Goal: Task Accomplishment & Management: Complete application form

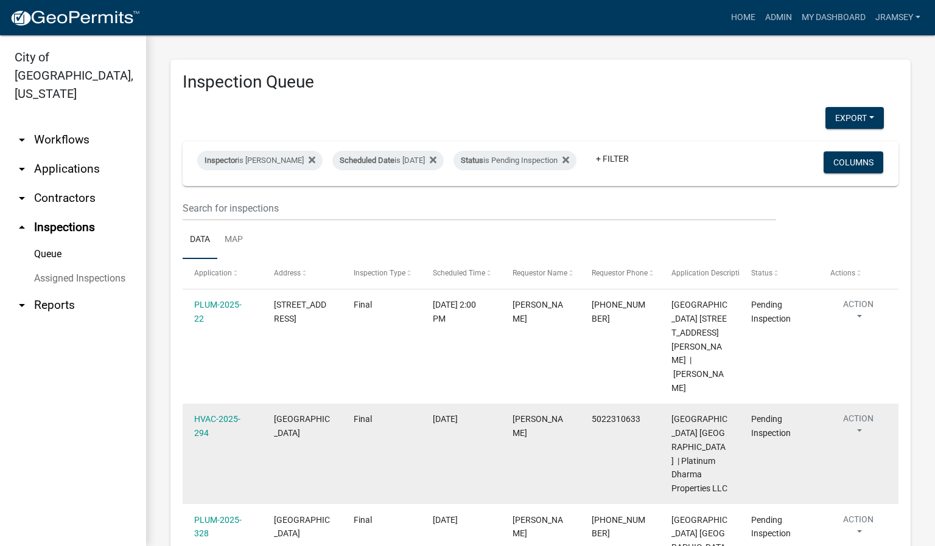
click at [862, 413] on button "Action" at bounding box center [858, 428] width 56 height 30
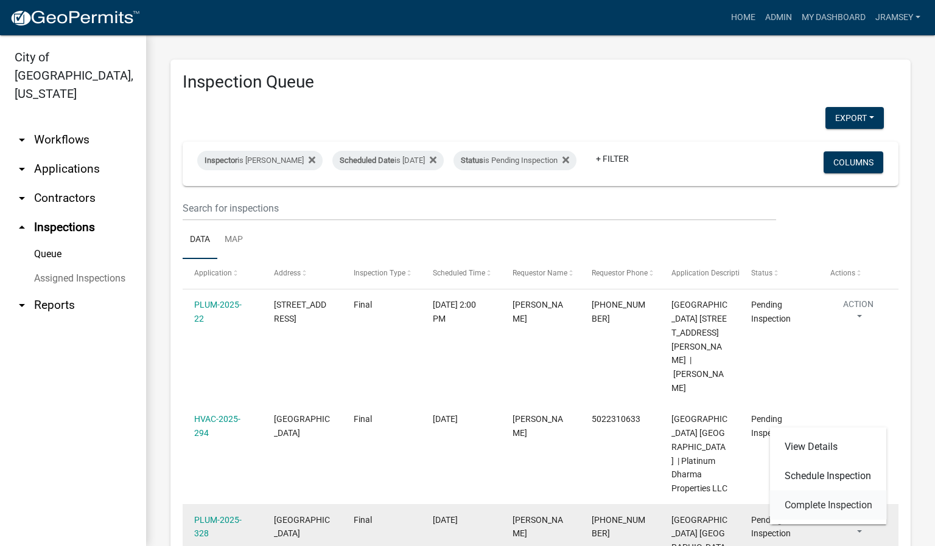
click at [829, 504] on link "Complete Inspection" at bounding box center [828, 505] width 117 height 29
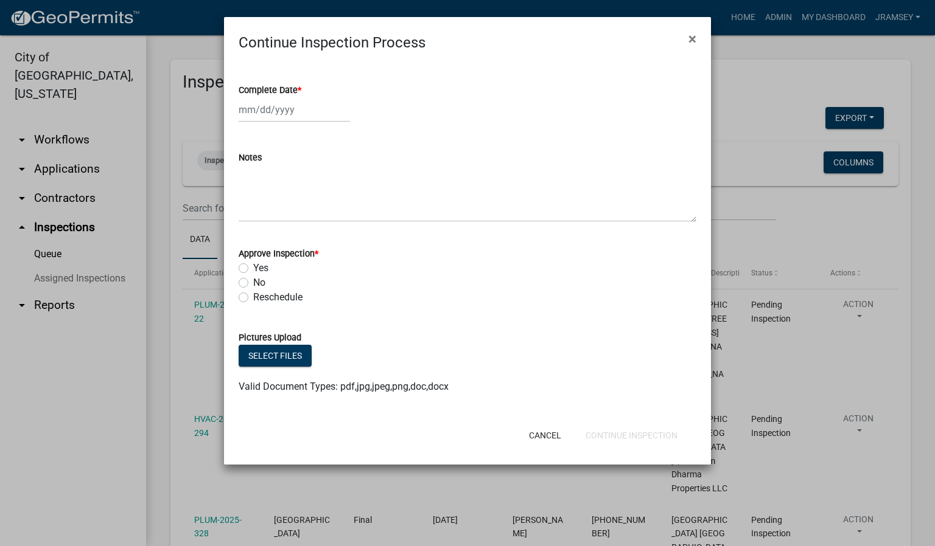
click at [273, 114] on div at bounding box center [294, 109] width 111 height 25
select select "10"
select select "2025"
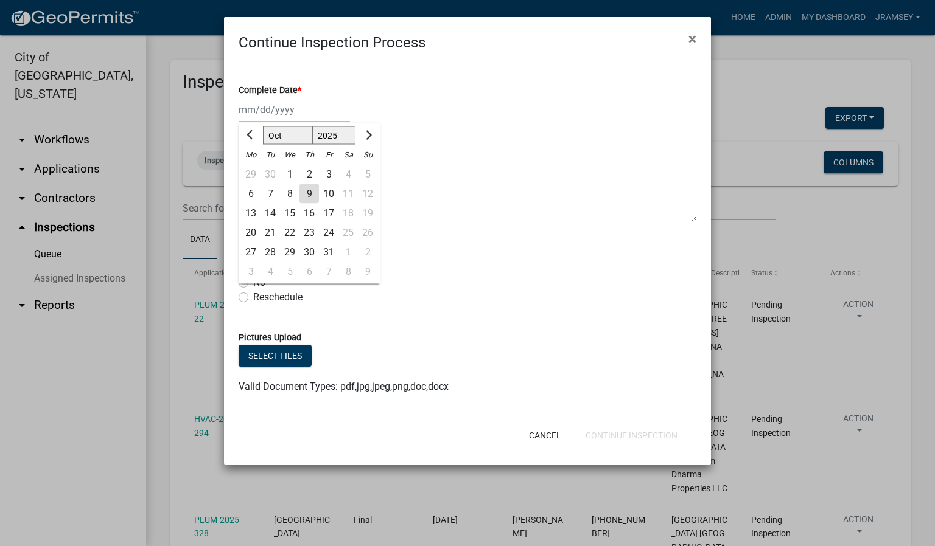
click at [307, 196] on div "9" at bounding box center [308, 193] width 19 height 19
type input "10/09/2025"
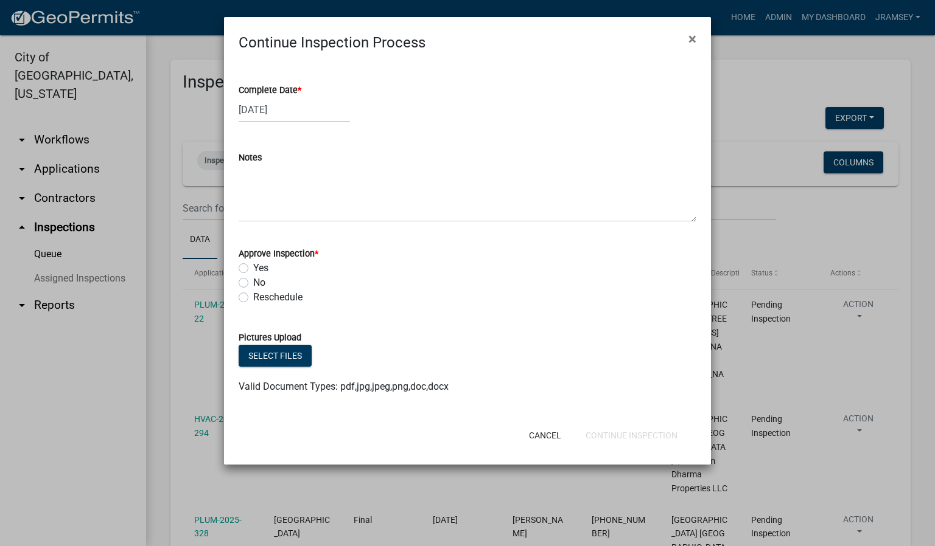
click at [253, 285] on label "No" at bounding box center [259, 283] width 12 height 15
click at [253, 284] on input "No" at bounding box center [257, 280] width 8 height 8
radio input "true"
click at [612, 438] on button "Continue Inspection" at bounding box center [631, 436] width 111 height 22
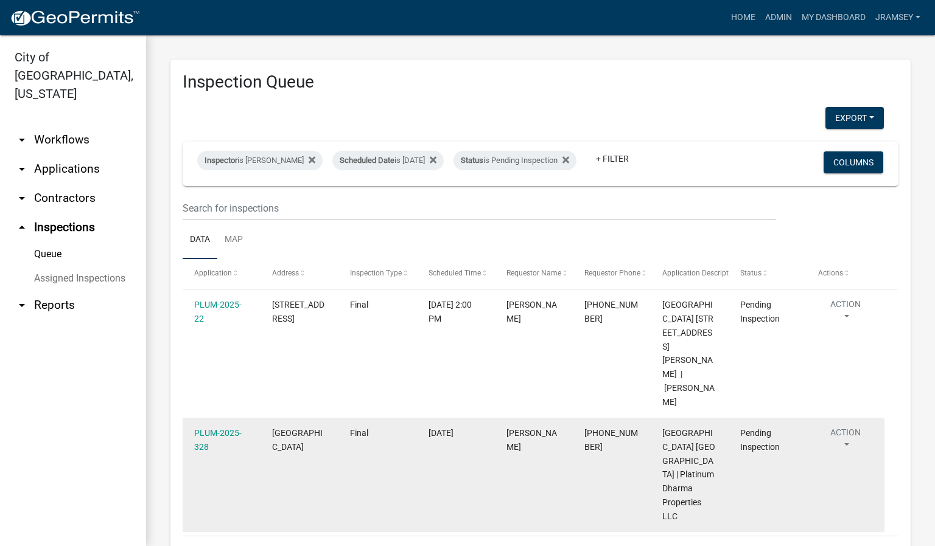
click at [850, 427] on button "Action" at bounding box center [845, 442] width 55 height 30
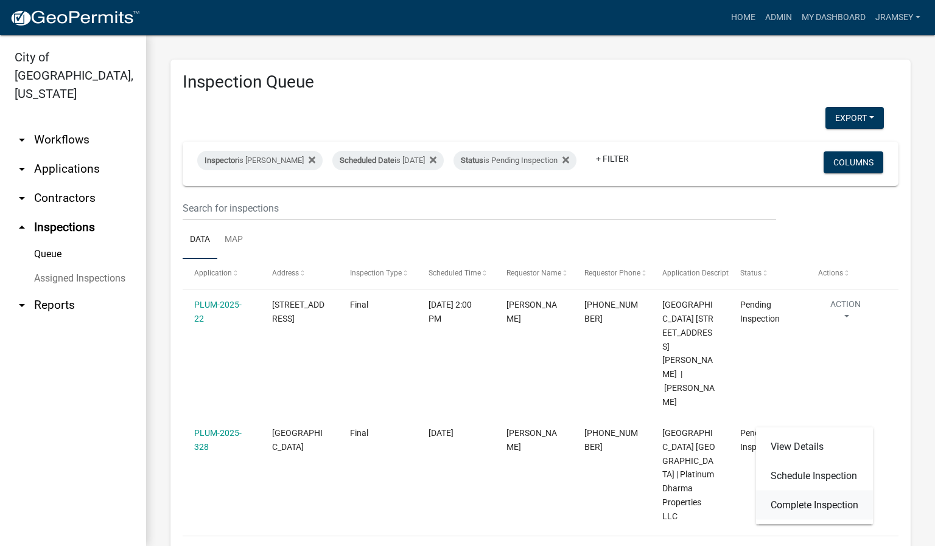
click at [787, 500] on link "Complete Inspection" at bounding box center [814, 505] width 117 height 29
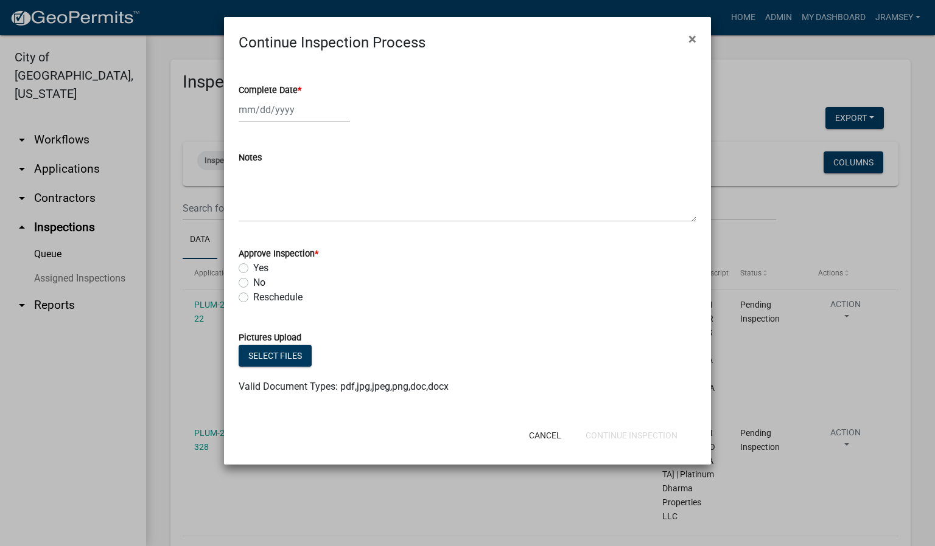
click at [278, 117] on div at bounding box center [294, 109] width 111 height 25
select select "10"
select select "2025"
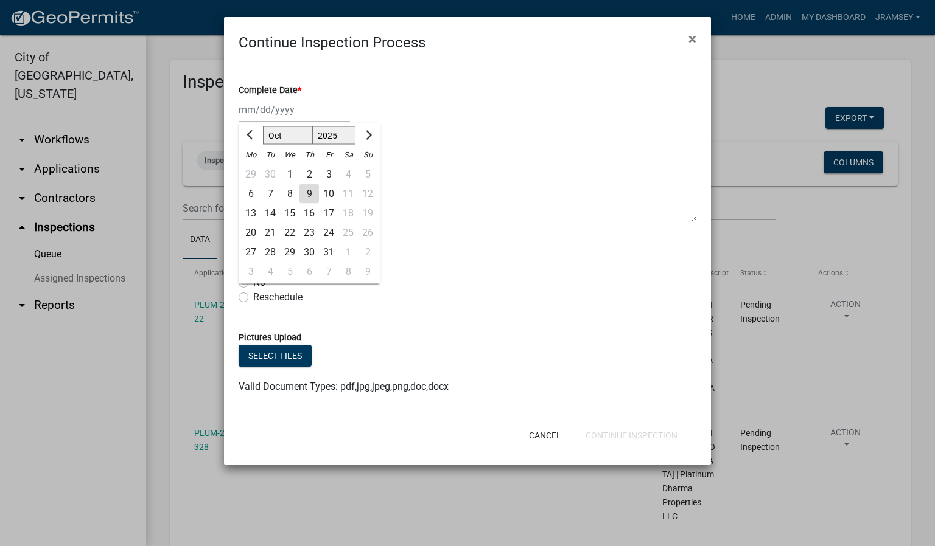
click at [309, 194] on div "9" at bounding box center [308, 193] width 19 height 19
type input "10/09/2025"
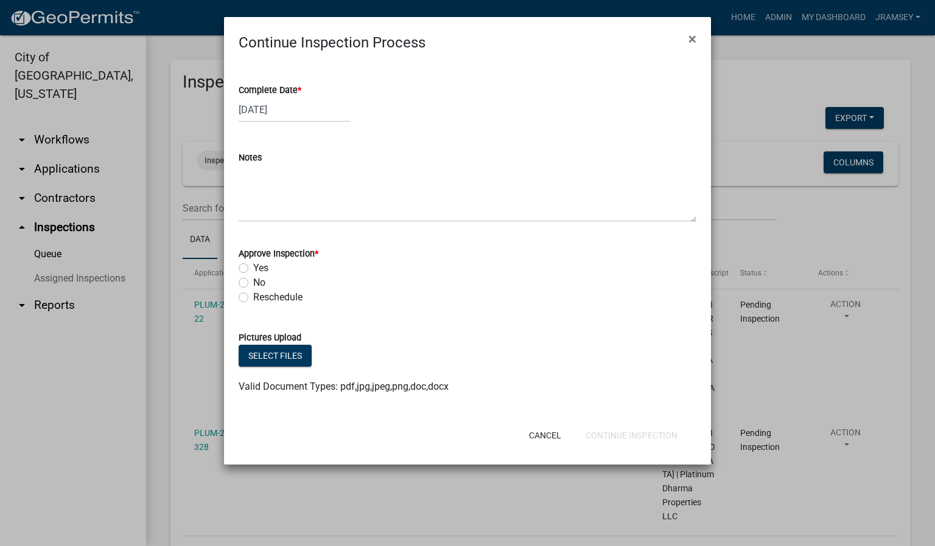
click at [253, 270] on label "Yes" at bounding box center [260, 268] width 15 height 15
click at [253, 269] on input "Yes" at bounding box center [257, 265] width 8 height 8
radio input "true"
click at [253, 270] on label "Yes" at bounding box center [260, 268] width 15 height 15
click at [253, 269] on input "Yes" at bounding box center [257, 265] width 8 height 8
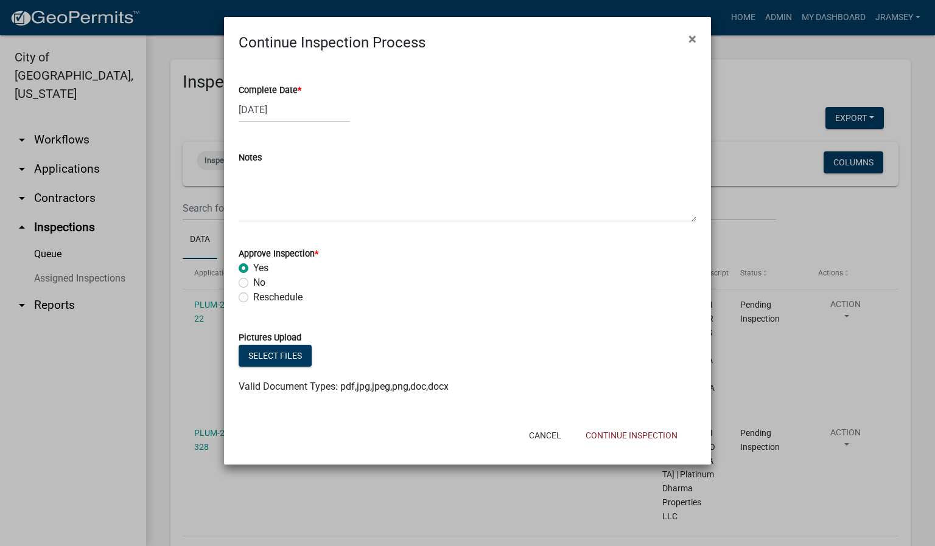
click at [253, 281] on label "No" at bounding box center [259, 283] width 12 height 15
click at [253, 281] on input "No" at bounding box center [257, 280] width 8 height 8
radio input "true"
click at [628, 430] on button "Continue Inspection" at bounding box center [631, 436] width 111 height 22
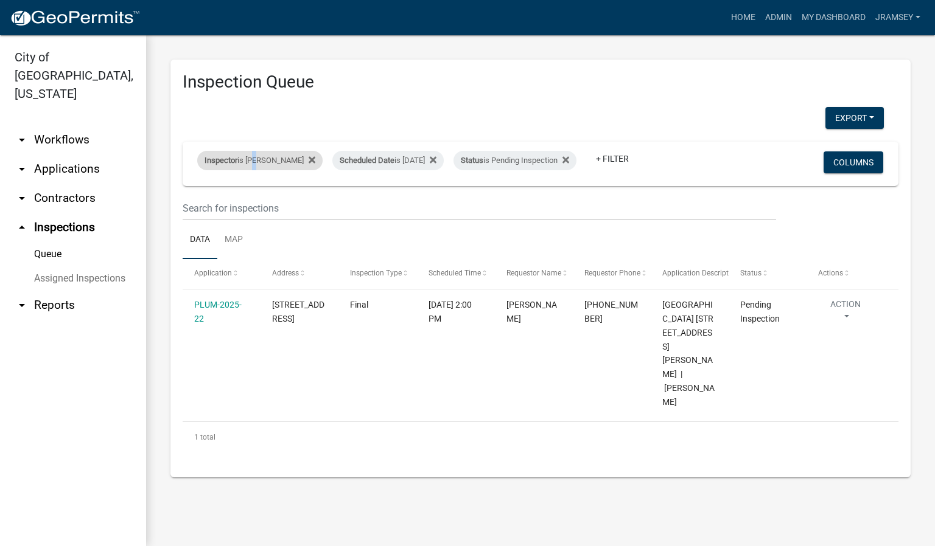
click at [254, 154] on div "Inspector is Jeremy Ramsey" at bounding box center [259, 160] width 125 height 19
click at [256, 212] on select "Select an option None Shawn Jeremy Ramsey Mary Frey Chad Reischl Mike Kruer Har…" at bounding box center [260, 209] width 122 height 25
click at [199, 197] on select "Select an option None Shawn Jeremy Ramsey Mary Frey Chad Reischl Mike Kruer Har…" at bounding box center [260, 209] width 122 height 25
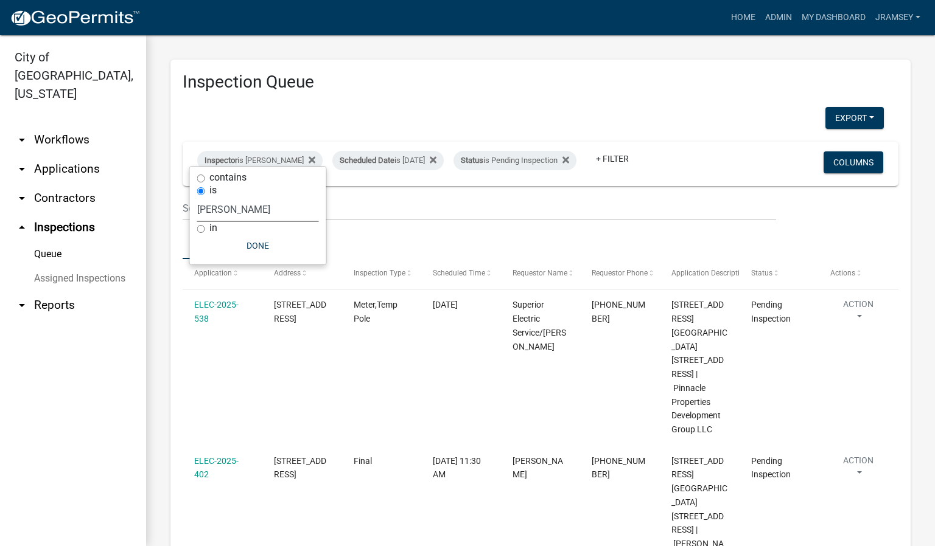
click at [237, 212] on select "Select an option None Shawn Jeremy Ramsey Mary Frey Chad Reischl Mike Kruer Har…" at bounding box center [258, 209] width 122 height 25
select select "13c97fbc-c819-4cee-844a-0db3d3c4db95"
click at [199, 197] on select "Select an option None Shawn Jeremy Ramsey Mary Frey Chad Reischl Mike Kruer Har…" at bounding box center [258, 209] width 122 height 25
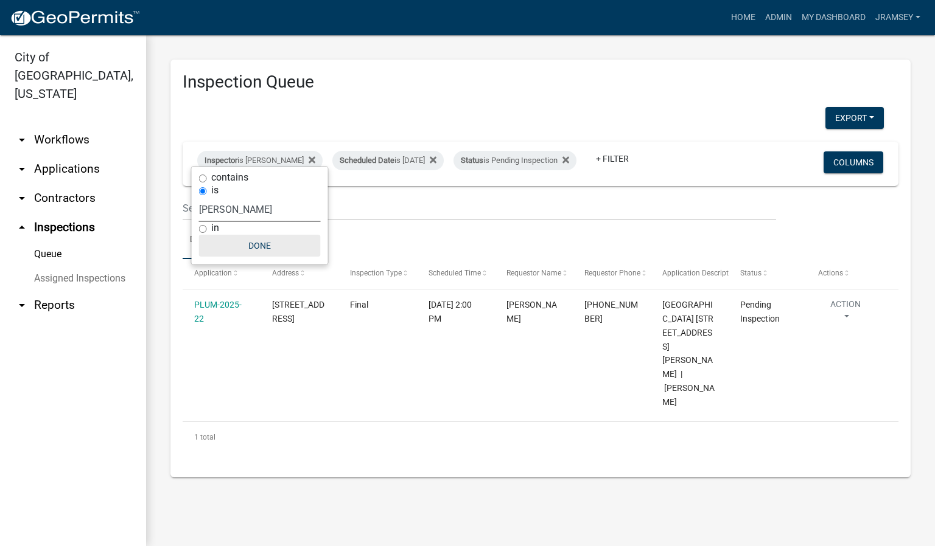
click at [263, 242] on button "Done" at bounding box center [260, 246] width 122 height 22
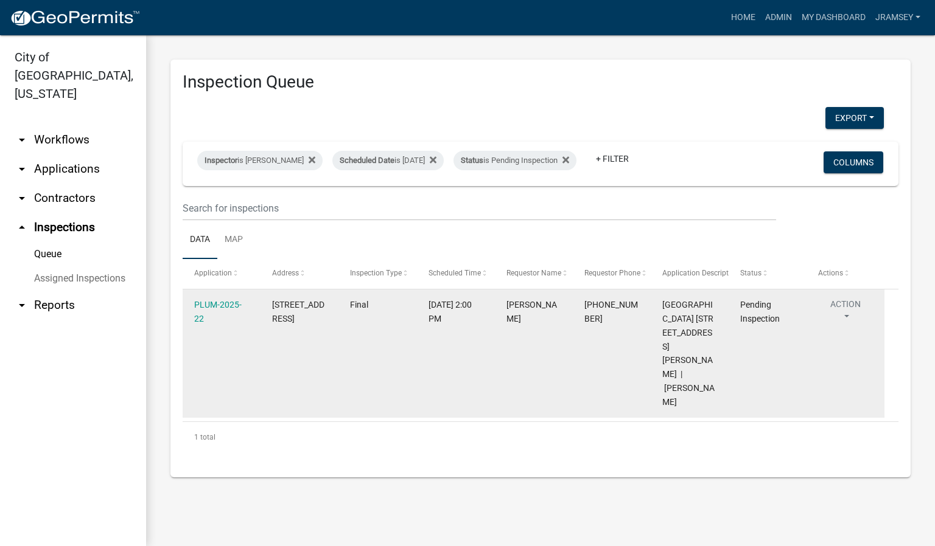
click at [845, 318] on button "Action" at bounding box center [845, 313] width 55 height 30
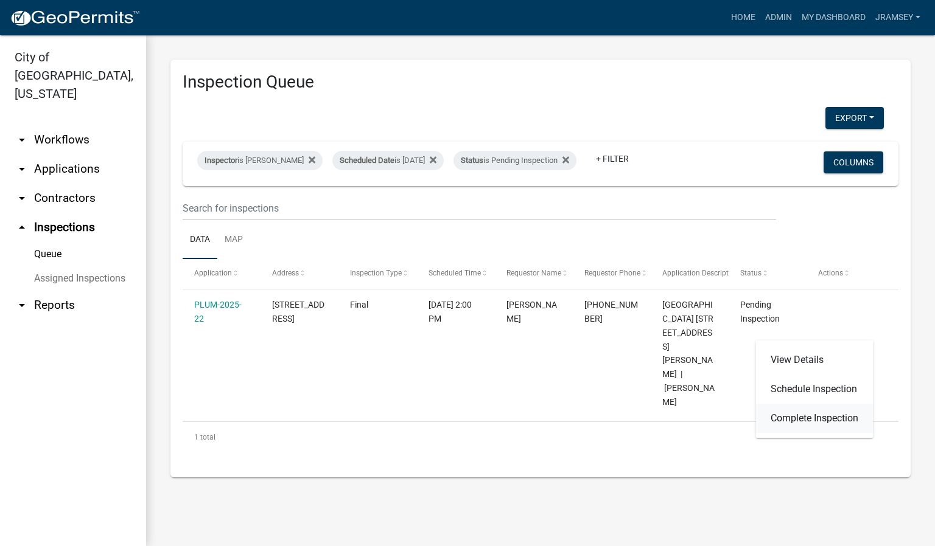
click at [804, 422] on link "Complete Inspection" at bounding box center [814, 418] width 117 height 29
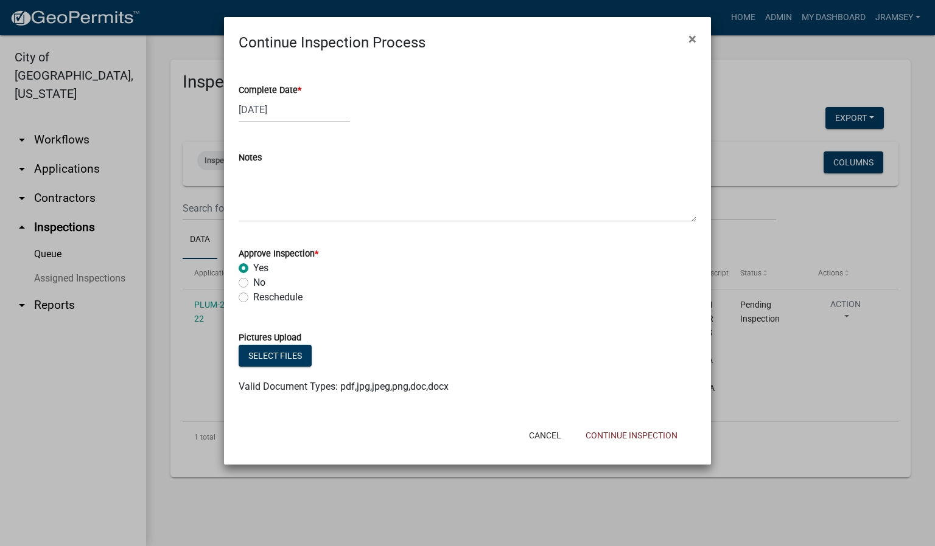
click at [568, 492] on ngb-modal-window "Continue Inspection Process × Complete Date * 09/04/2025 Notes Approve Inspecti…" at bounding box center [467, 273] width 935 height 546
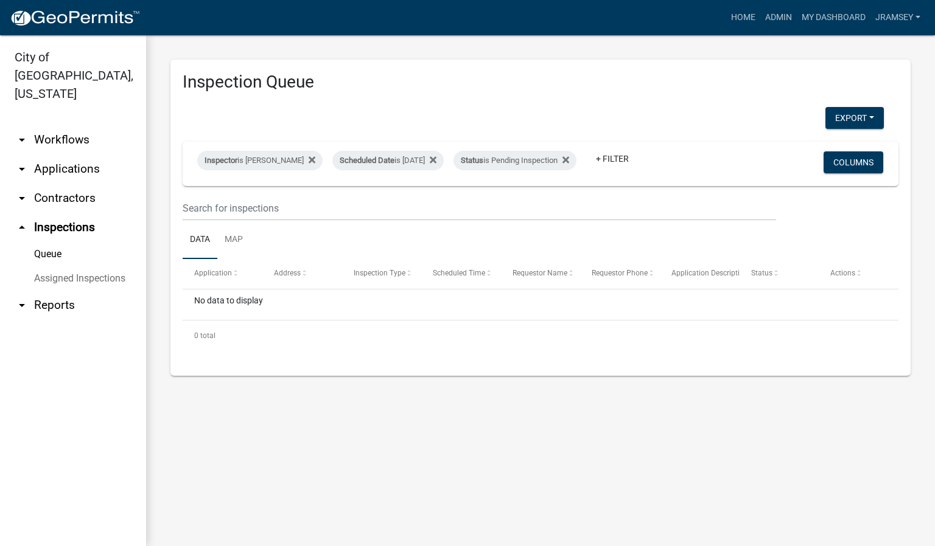
click at [74, 155] on link "arrow_drop_down Applications" at bounding box center [73, 169] width 146 height 29
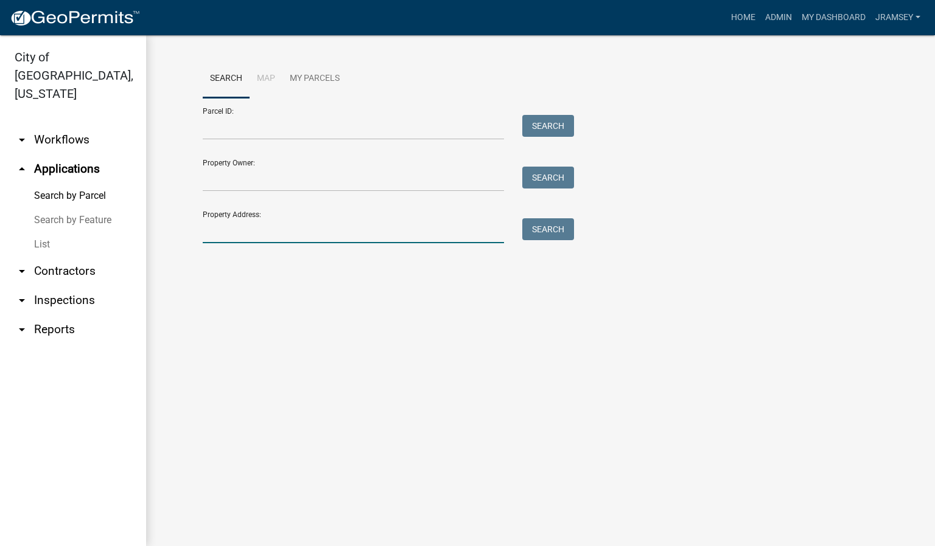
click at [241, 232] on input "Property Address:" at bounding box center [353, 230] width 301 height 25
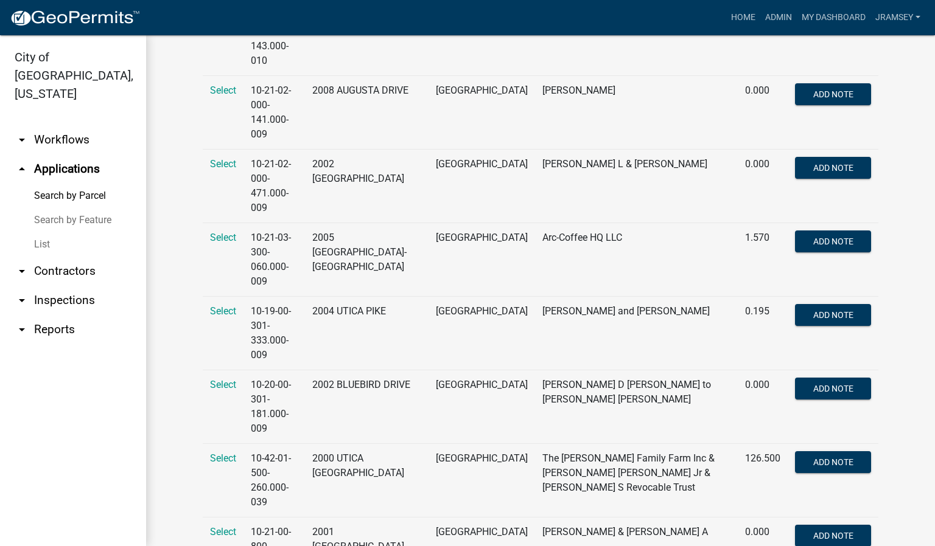
scroll to position [913, 0]
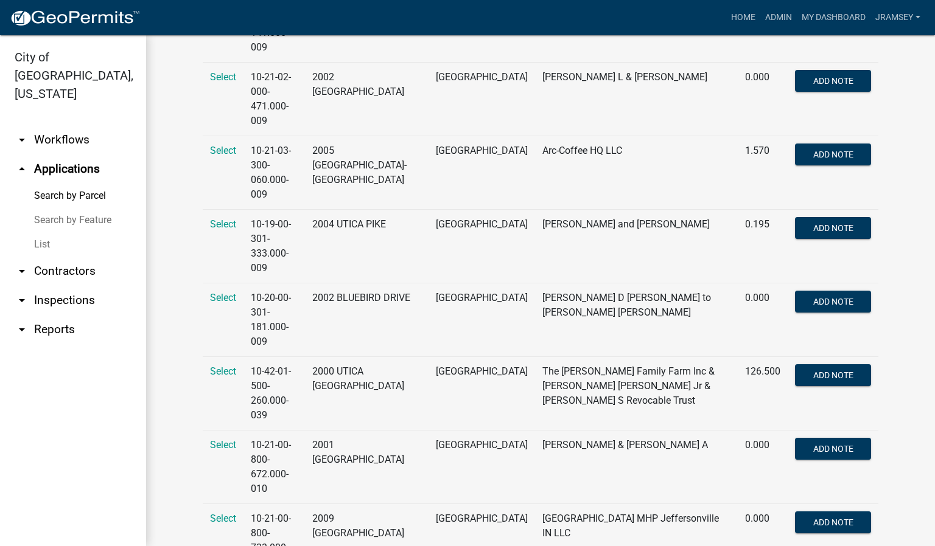
click at [73, 155] on link "arrow_drop_up Applications" at bounding box center [73, 169] width 146 height 29
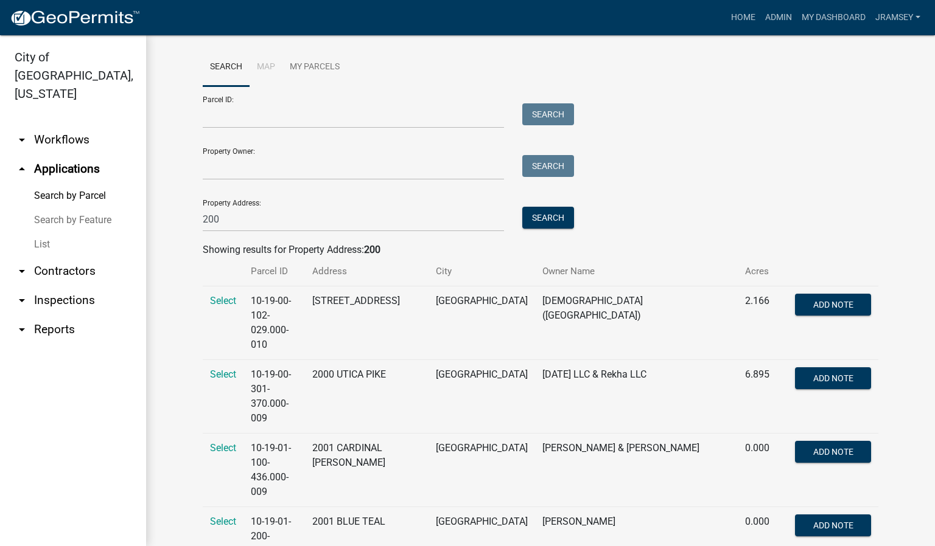
scroll to position [0, 0]
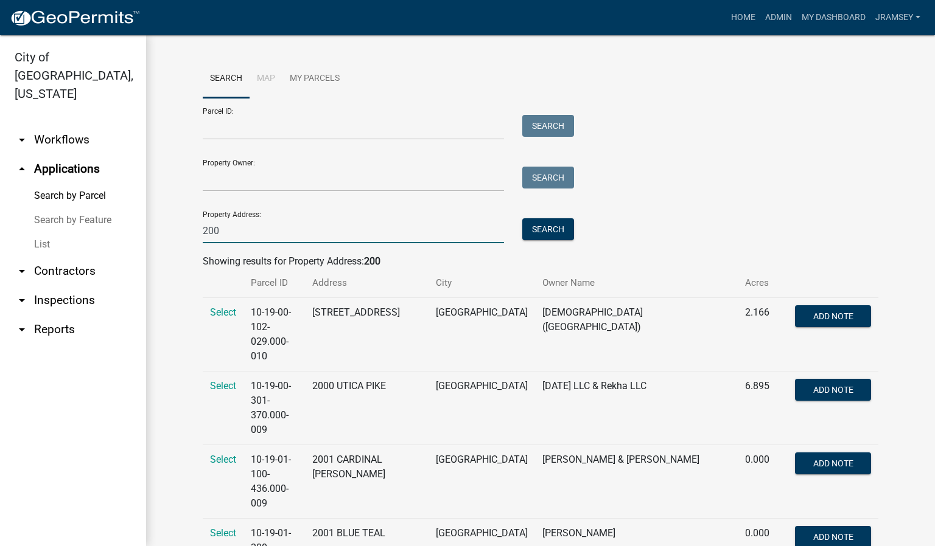
click at [254, 228] on input "200" at bounding box center [353, 230] width 301 height 25
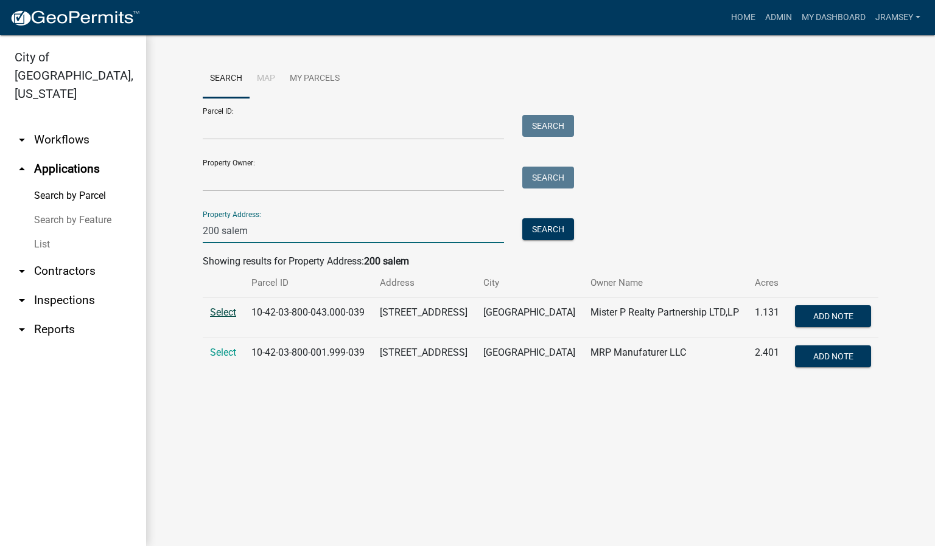
type input "200 salem"
click at [228, 311] on span "Select" at bounding box center [223, 313] width 26 height 12
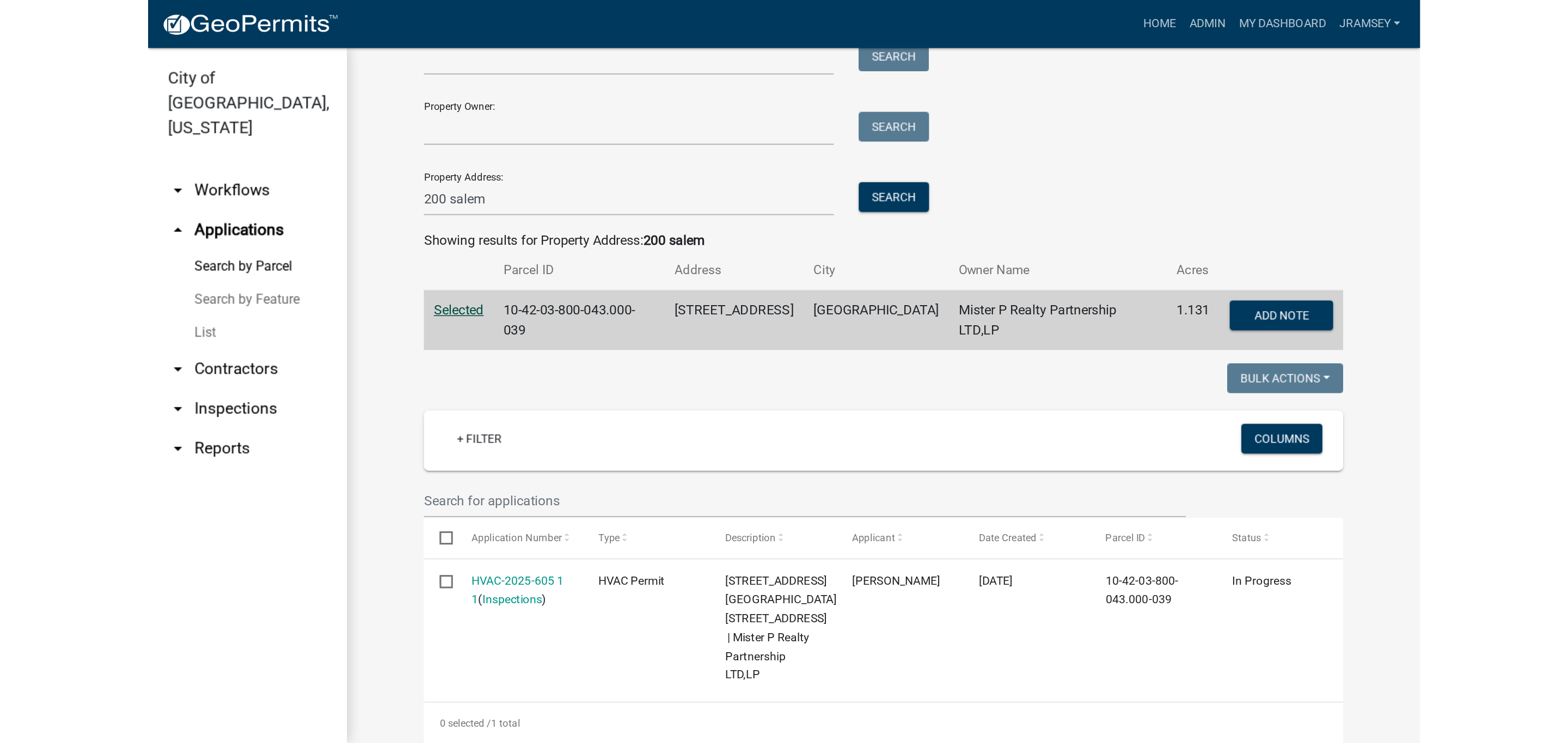
scroll to position [82, 0]
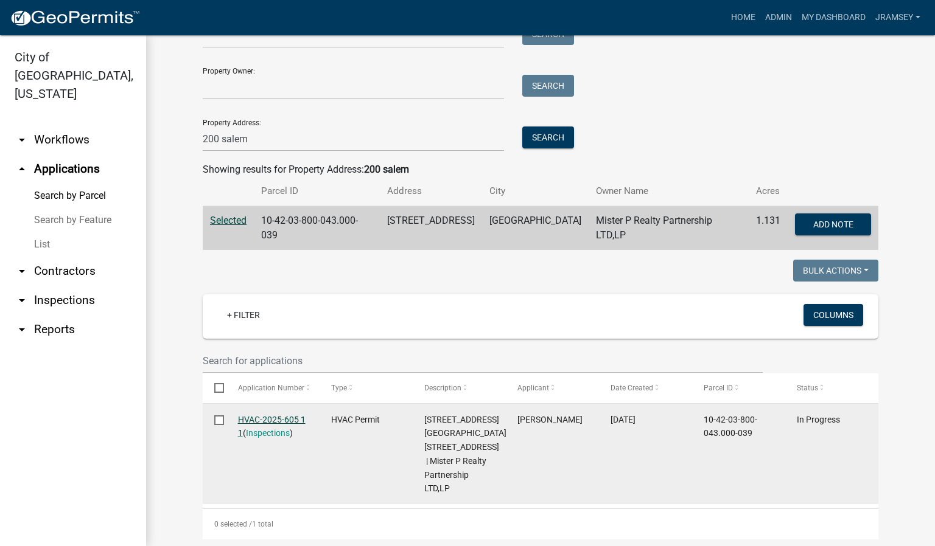
click at [259, 416] on link "HVAC-2025-605 1 1" at bounding box center [272, 427] width 68 height 24
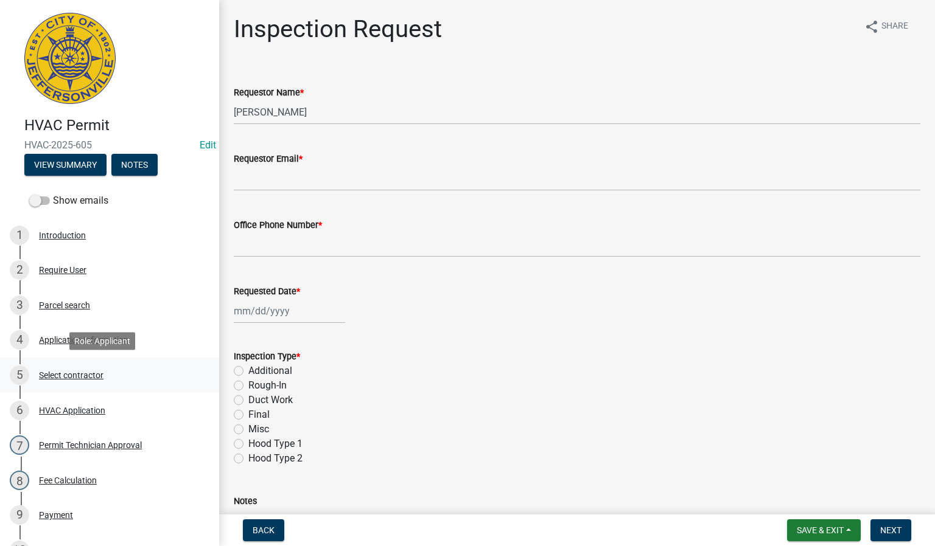
click at [72, 373] on div "Select contractor" at bounding box center [71, 375] width 65 height 9
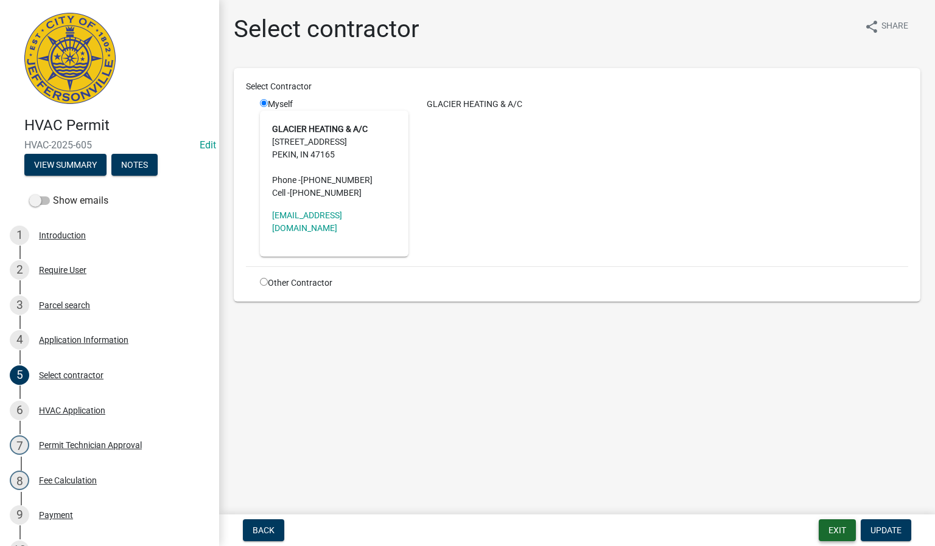
click at [827, 523] on button "Exit" at bounding box center [837, 531] width 37 height 22
